Goal: Navigation & Orientation: Understand site structure

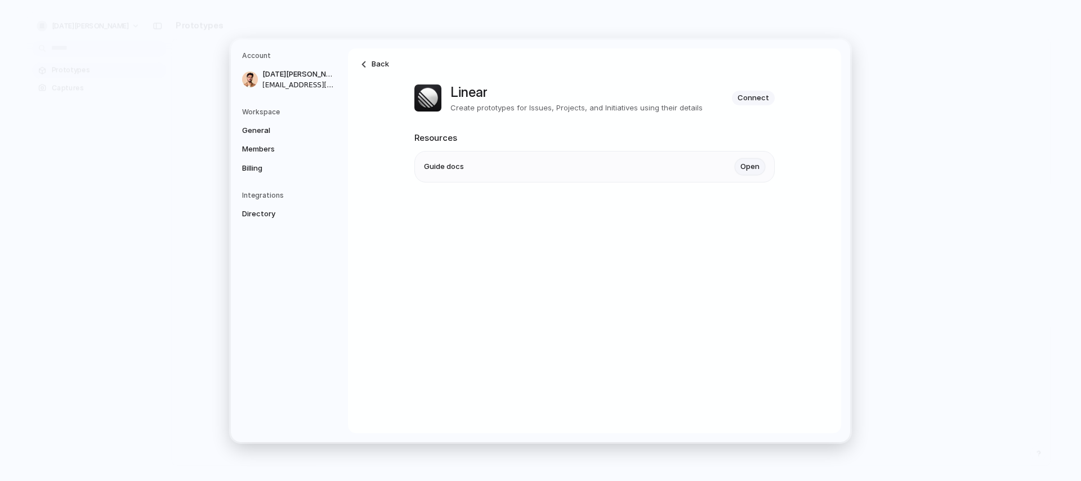
click at [747, 166] on link "Open" at bounding box center [750, 166] width 30 height 17
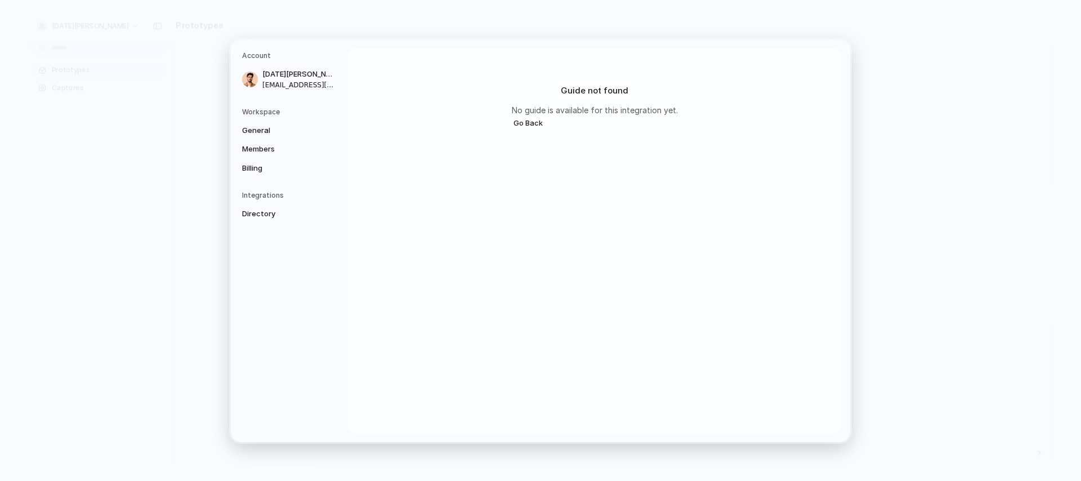
click at [537, 95] on h2 "Guide not found" at bounding box center [595, 90] width 166 height 13
click at [526, 126] on button "Go Back" at bounding box center [528, 122] width 33 height 15
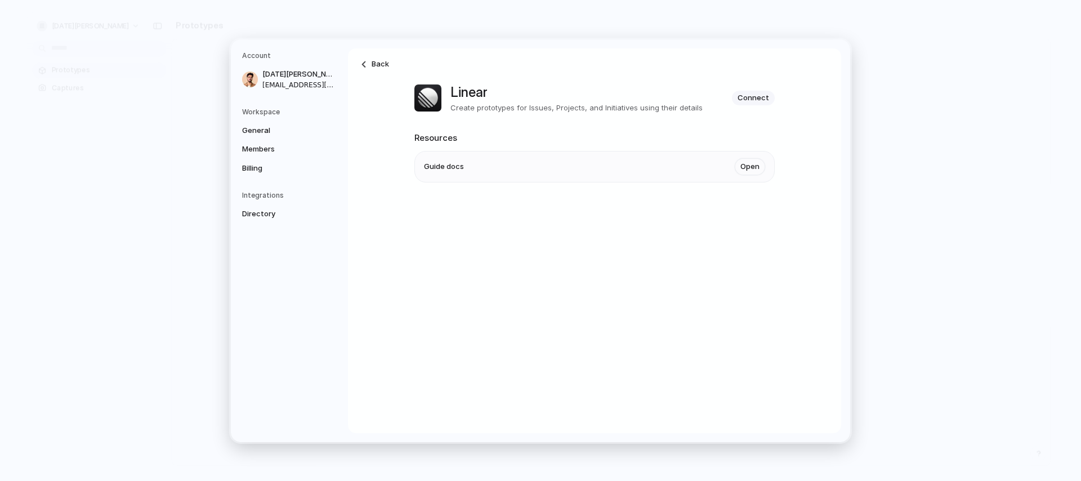
click at [363, 77] on div "Back Linear Create prototypes for Issues, Projects, and Initiatives using their…" at bounding box center [594, 240] width 493 height 385
click at [370, 65] on link "Back" at bounding box center [375, 64] width 40 height 18
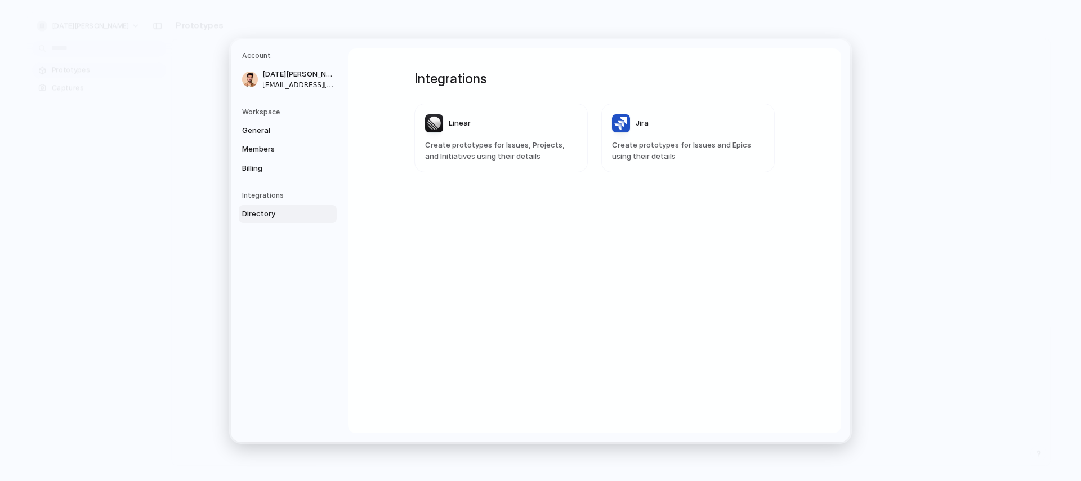
click at [618, 123] on div "Jira" at bounding box center [630, 123] width 37 height 18
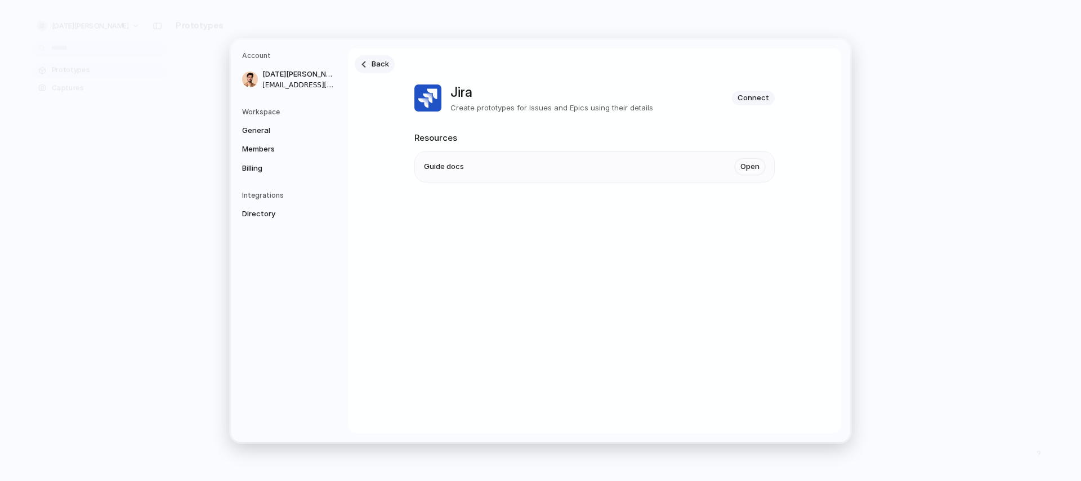
click at [356, 60] on link "Back" at bounding box center [375, 64] width 40 height 18
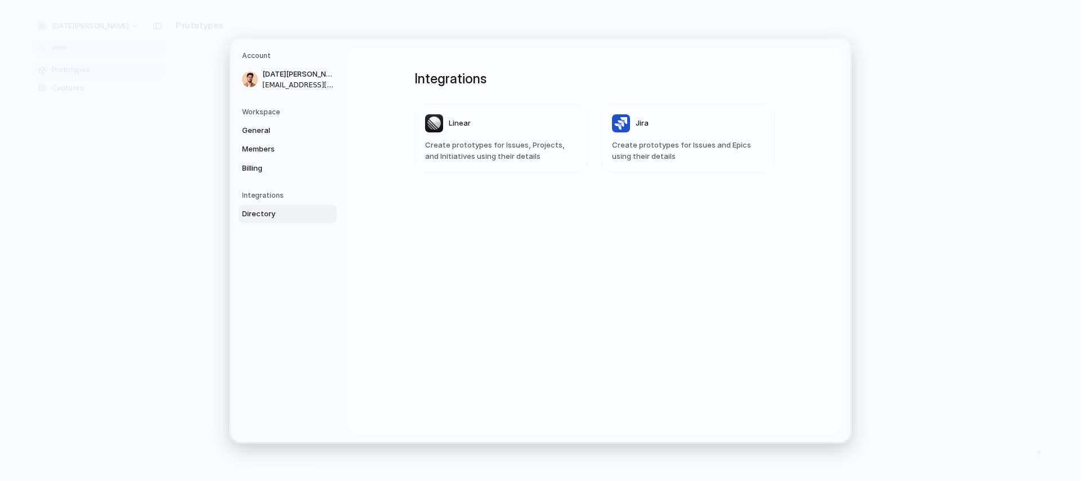
click at [288, 117] on h5 "Workspace" at bounding box center [289, 111] width 95 height 10
click at [278, 127] on span "General" at bounding box center [278, 129] width 72 height 11
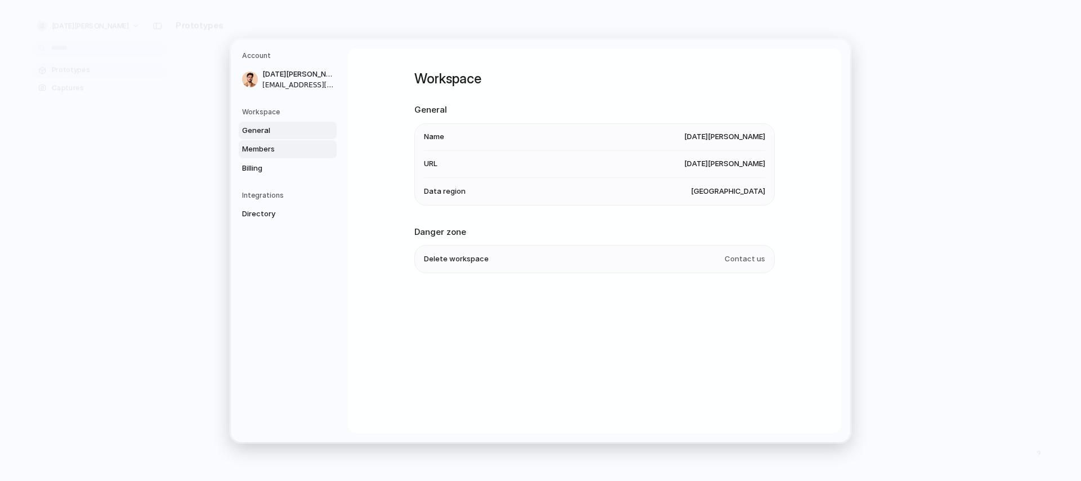
click at [277, 151] on span "Members" at bounding box center [278, 149] width 72 height 11
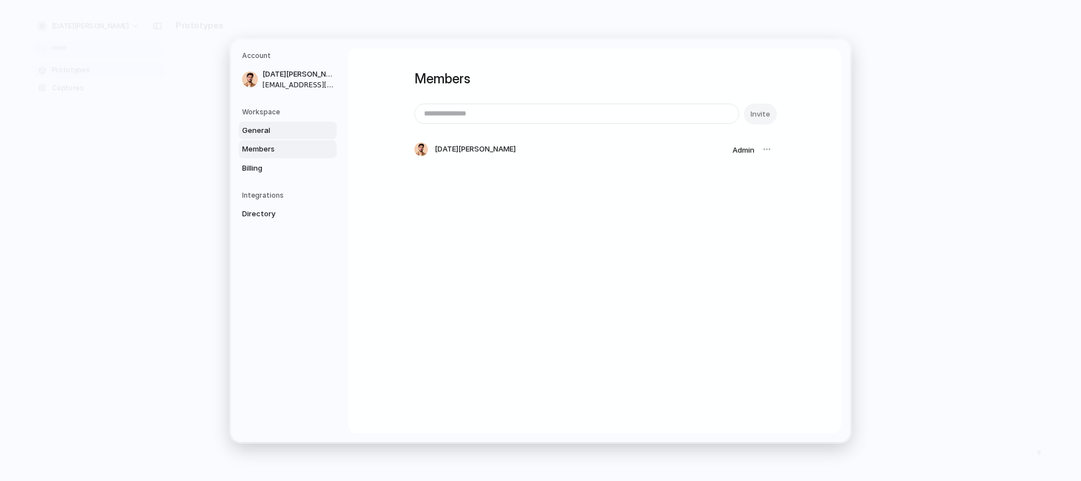
click at [276, 135] on span "General" at bounding box center [278, 129] width 72 height 11
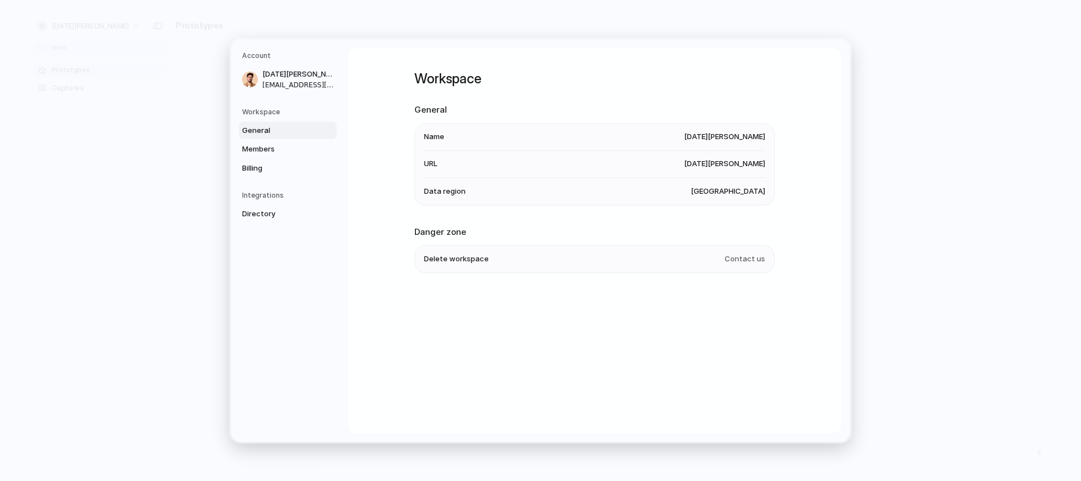
click at [449, 171] on li "URL [DATE][PERSON_NAME]" at bounding box center [594, 163] width 341 height 27
drag, startPoint x: 455, startPoint y: 191, endPoint x: 582, endPoint y: 258, distance: 143.6
click at [455, 192] on span "Data region" at bounding box center [445, 190] width 42 height 11
click at [731, 252] on li "Delete workspace Contact us" at bounding box center [594, 258] width 341 height 27
